Goal: Find specific page/section: Find specific page/section

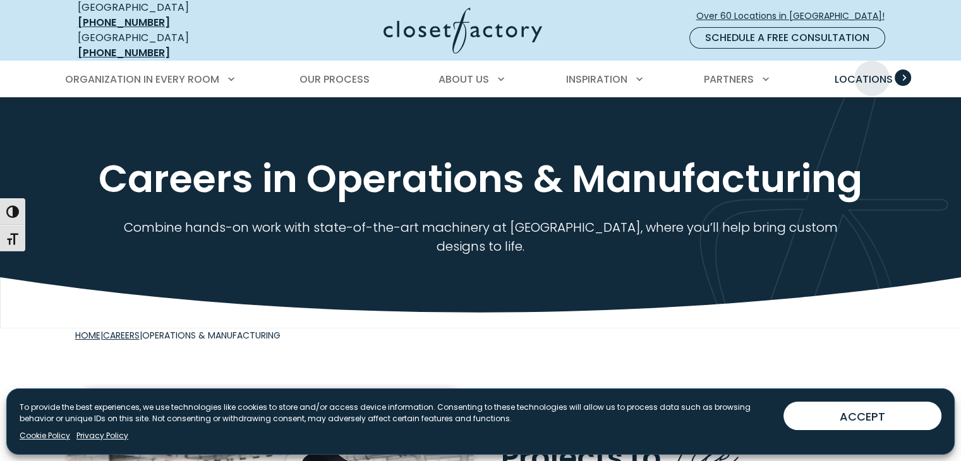
click at [872, 72] on span "Locations" at bounding box center [863, 79] width 58 height 15
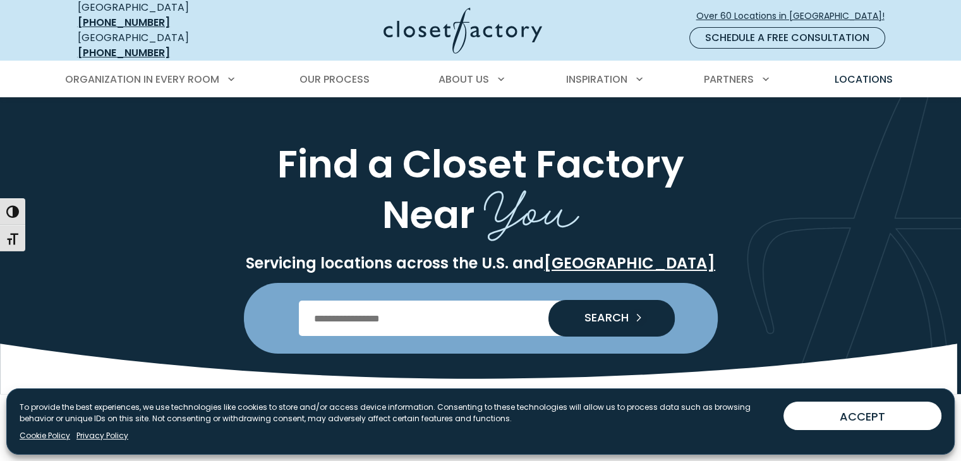
click at [484, 301] on input "Enter Postal Code" at bounding box center [480, 318] width 363 height 35
type input "*****"
click at [568, 314] on button "SEARCH" at bounding box center [611, 318] width 126 height 35
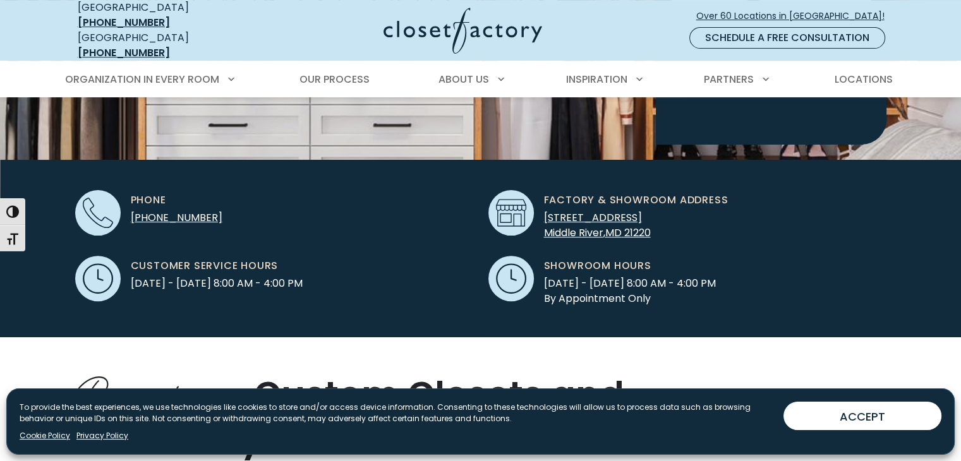
scroll to position [330, 0]
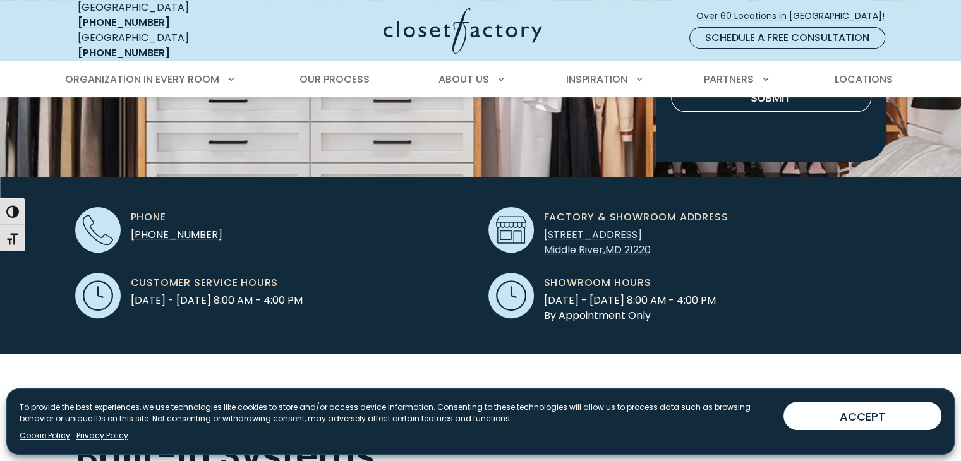
click at [638, 227] on span "[STREET_ADDRESS]" at bounding box center [593, 234] width 98 height 15
